Goal: Use online tool/utility

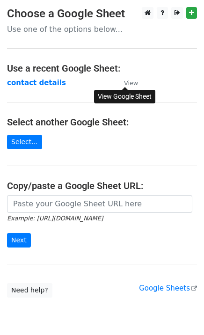
click at [129, 82] on small "View" at bounding box center [131, 83] width 14 height 7
click at [21, 140] on link "Select..." at bounding box center [24, 142] width 35 height 15
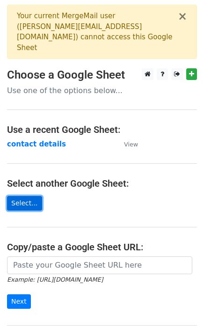
click at [19, 196] on link "Select..." at bounding box center [24, 203] width 35 height 15
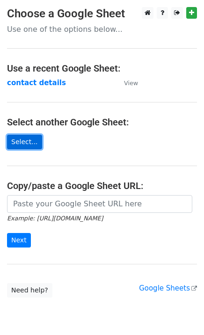
click at [22, 142] on link "Select..." at bounding box center [24, 142] width 35 height 15
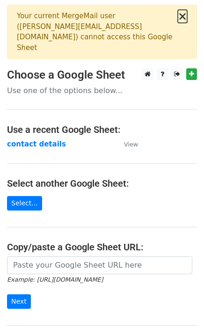
click at [182, 17] on button "×" at bounding box center [182, 16] width 9 height 11
